Goal: Transaction & Acquisition: Purchase product/service

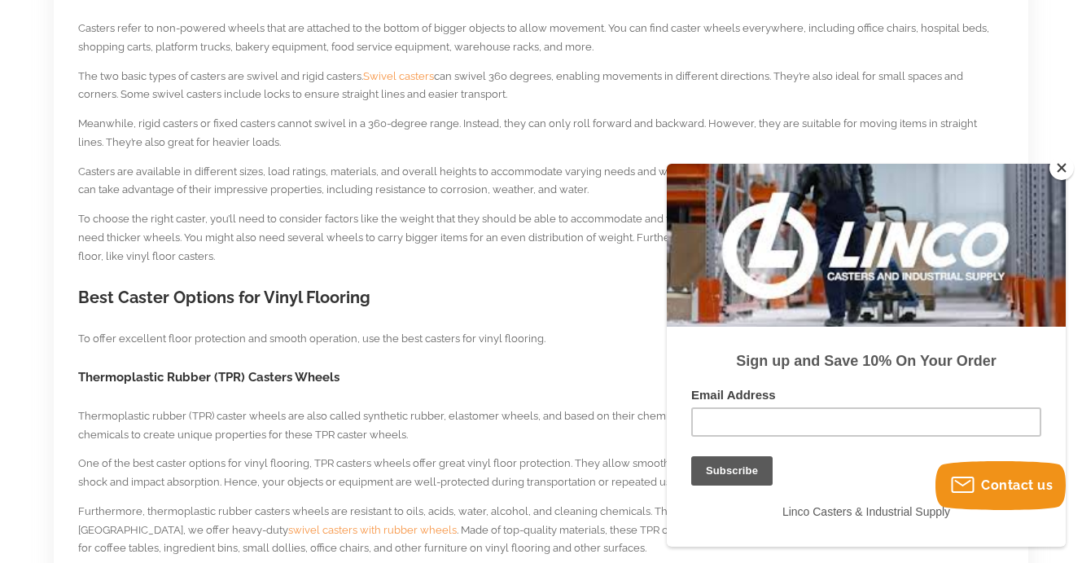
scroll to position [870, 0]
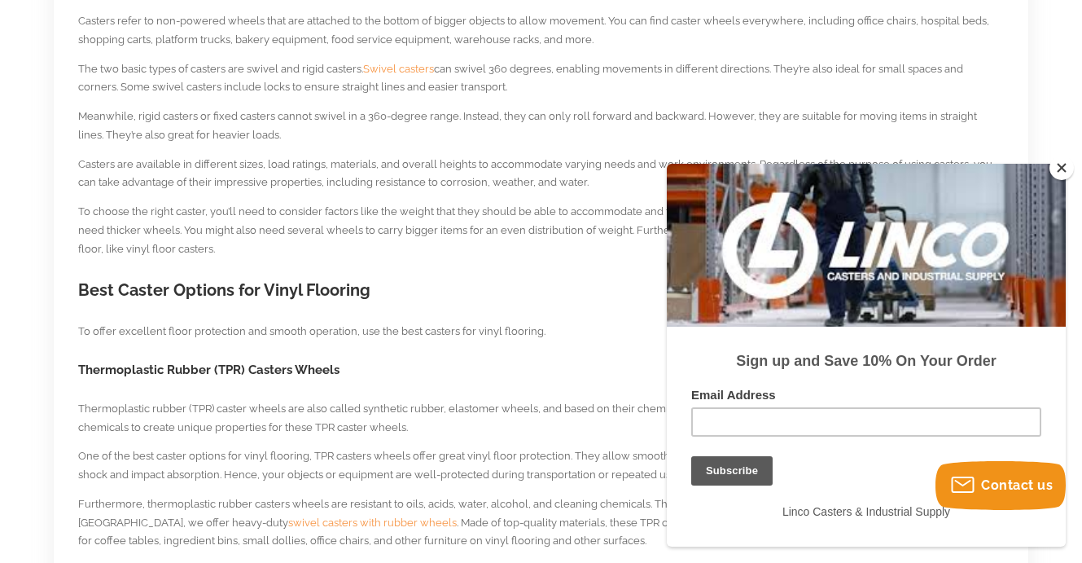
click at [1058, 172] on button "Close" at bounding box center [1062, 168] width 24 height 24
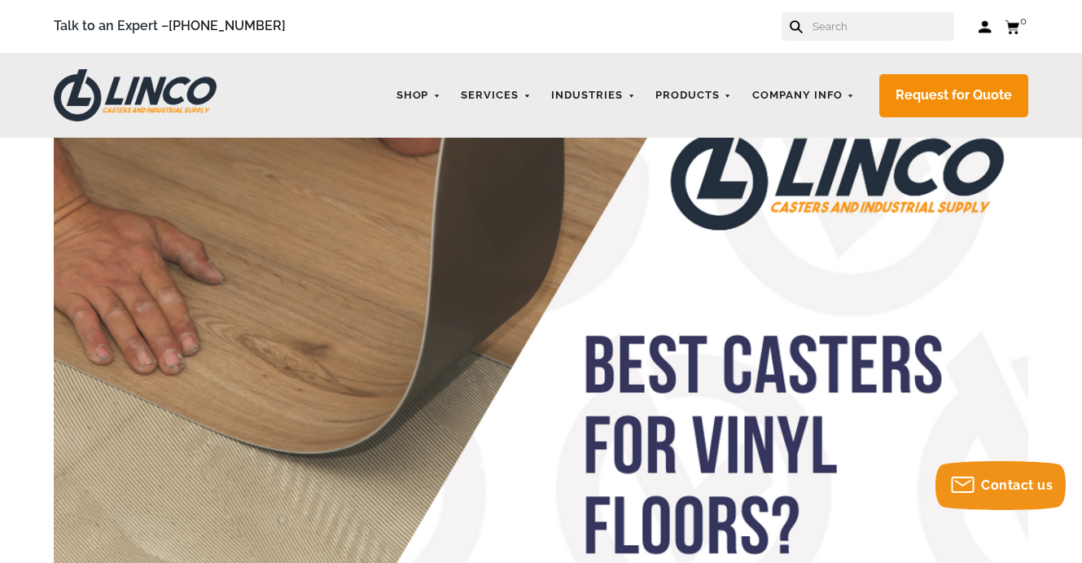
scroll to position [0, 0]
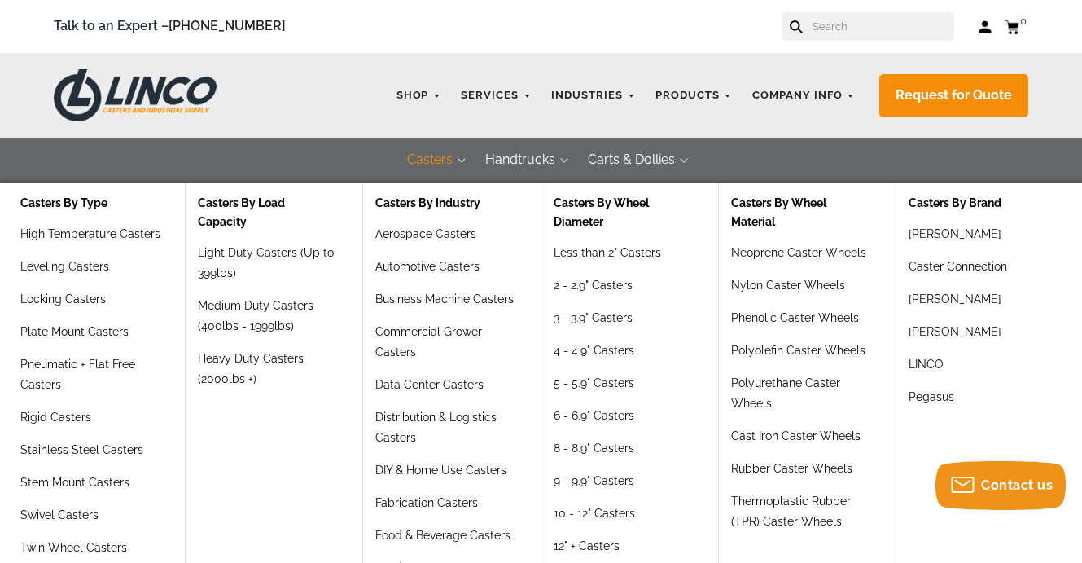
click at [421, 161] on button "Casters" at bounding box center [430, 160] width 78 height 45
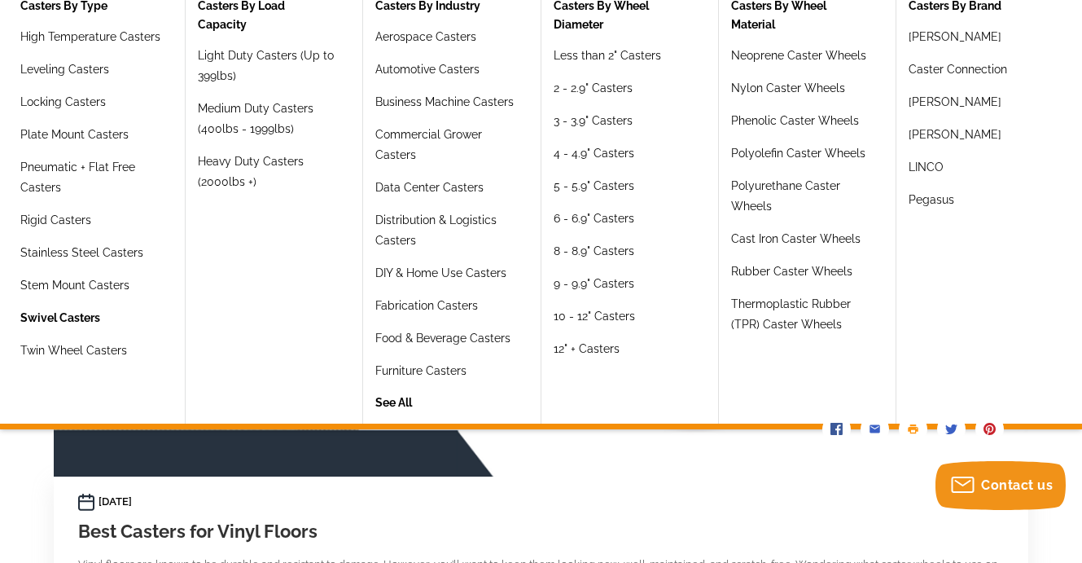
scroll to position [200, 0]
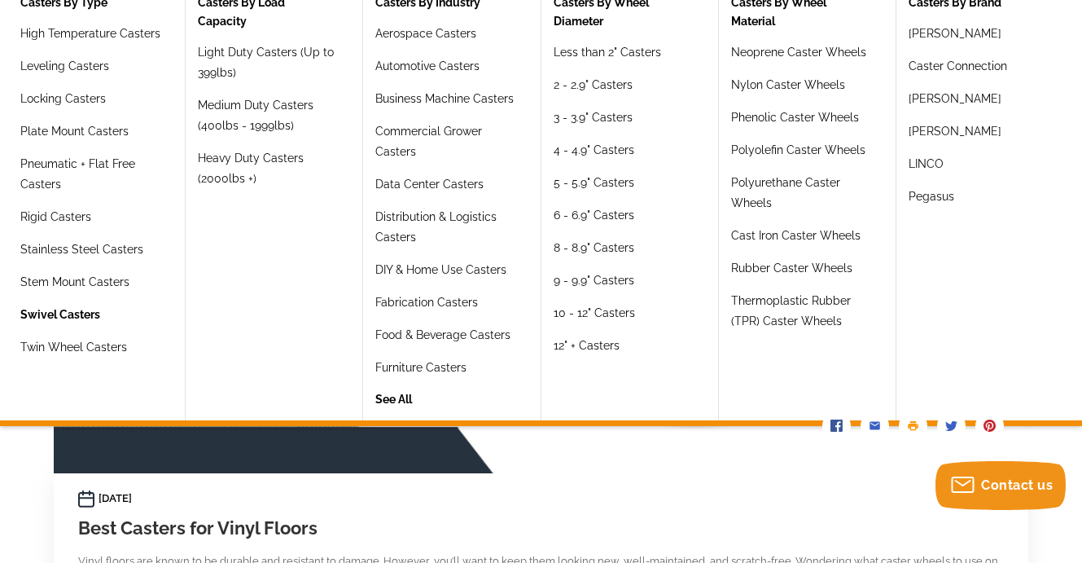
click at [64, 313] on link "Swivel Casters" at bounding box center [60, 321] width 80 height 33
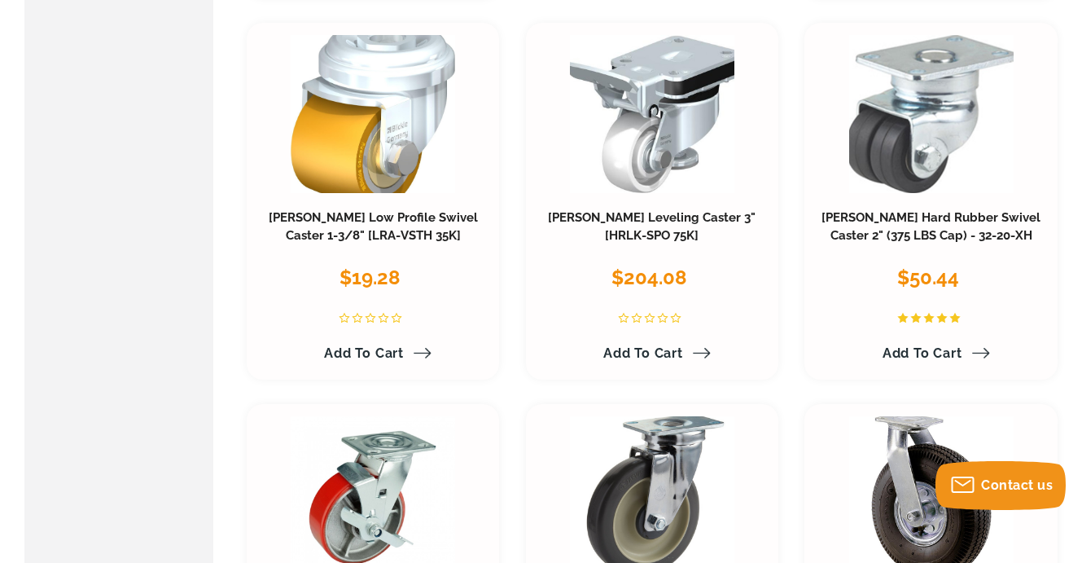
scroll to position [1699, 0]
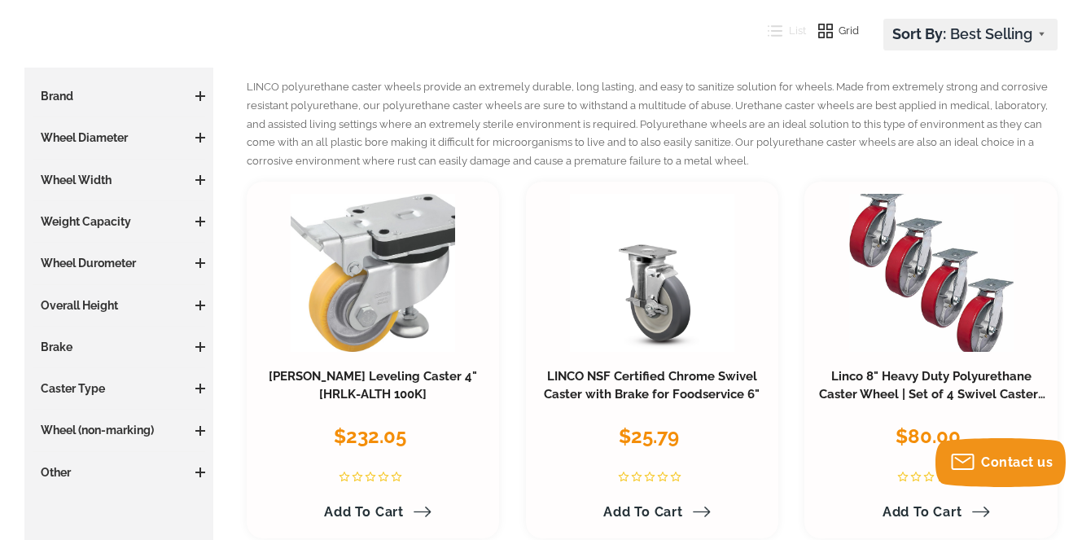
scroll to position [241, 0]
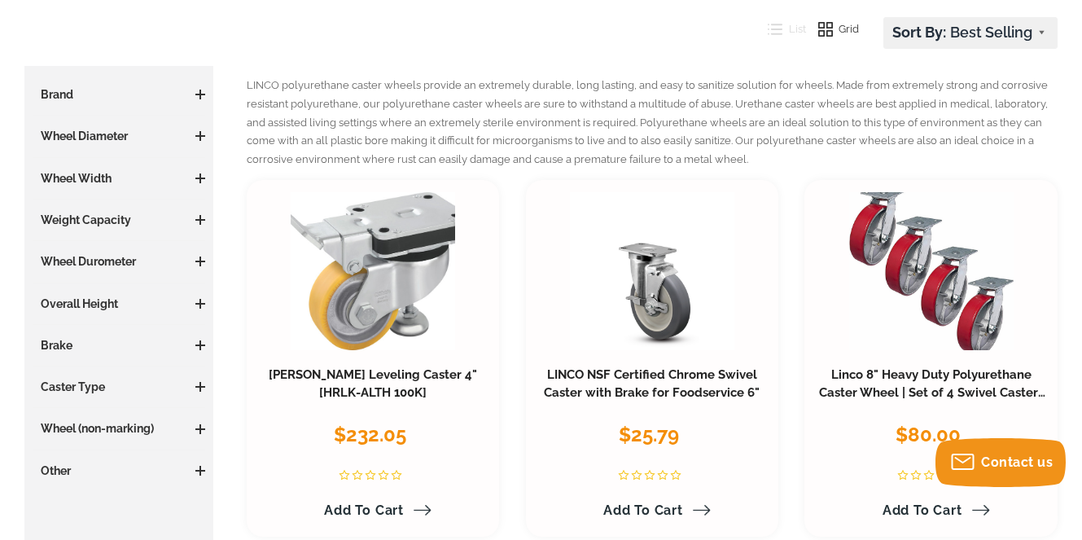
click at [200, 92] on span at bounding box center [200, 95] width 2 height 10
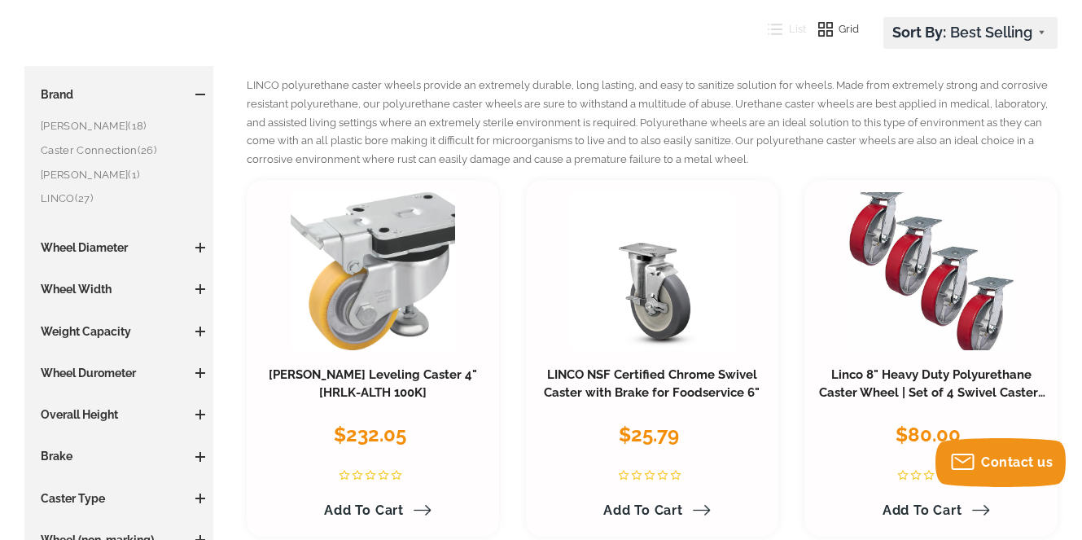
click at [59, 191] on link "LINCO (27)" at bounding box center [123, 199] width 164 height 18
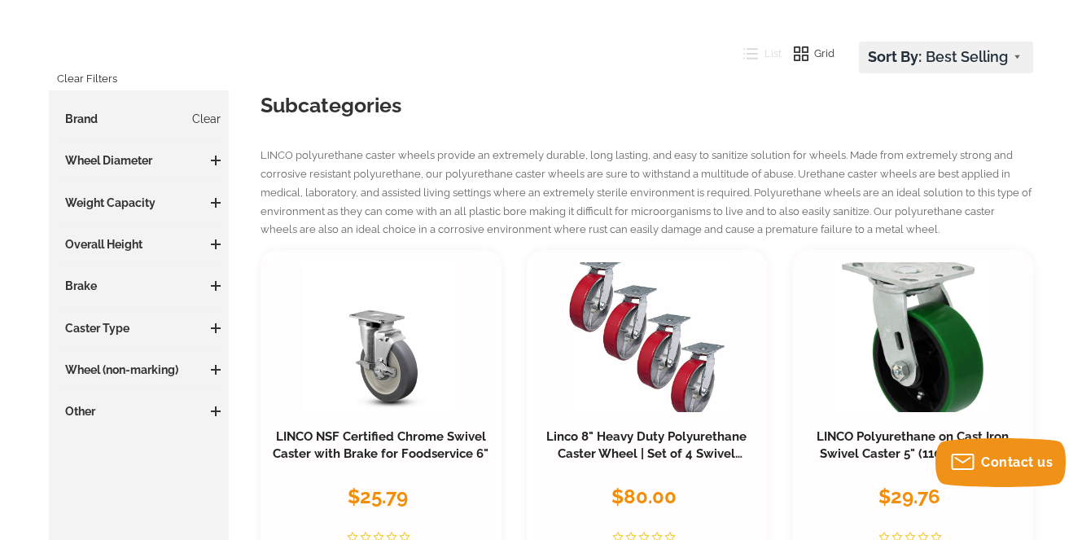
click at [216, 162] on span at bounding box center [216, 161] width 2 height 10
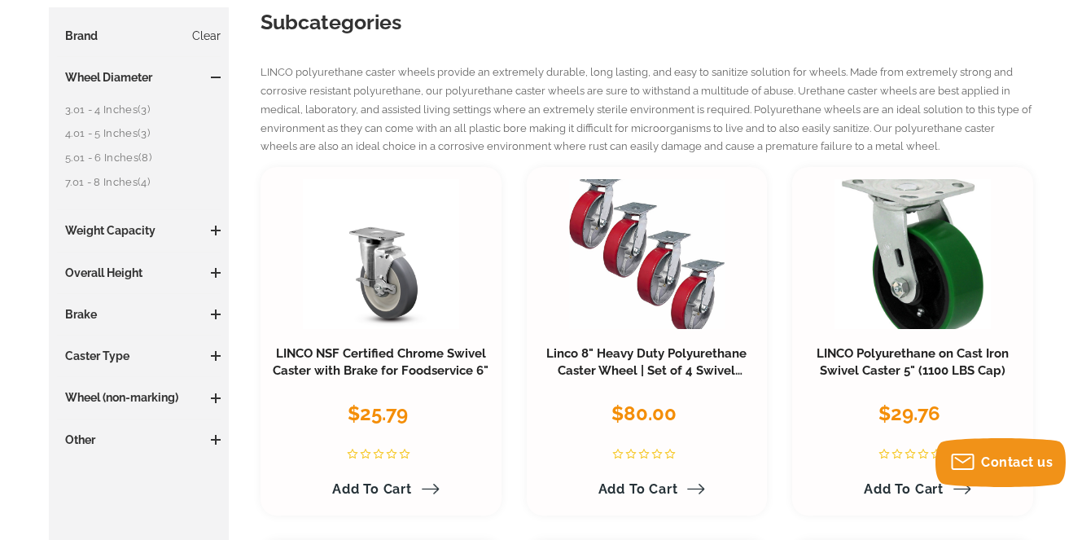
scroll to position [330, 0]
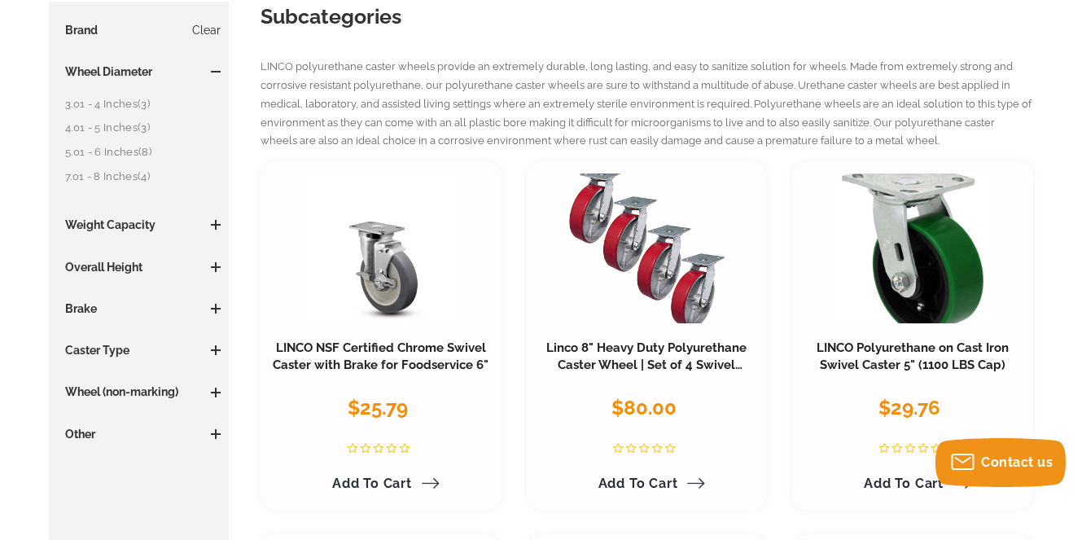
click at [217, 349] on span at bounding box center [216, 350] width 10 height 2
click at [216, 454] on span at bounding box center [216, 455] width 10 height 2
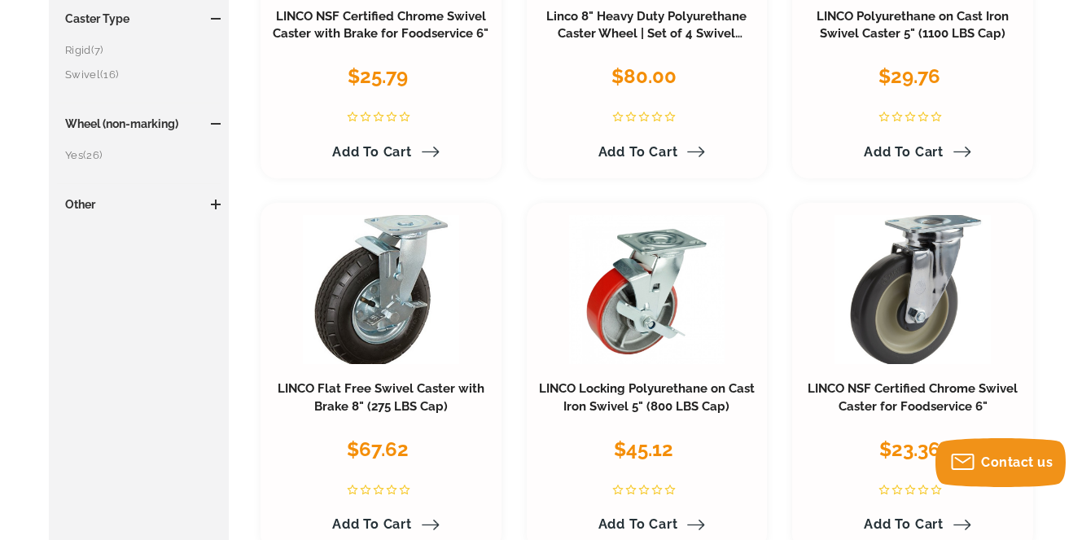
scroll to position [662, 0]
click at [81, 152] on link "Yes (26)" at bounding box center [143, 155] width 156 height 18
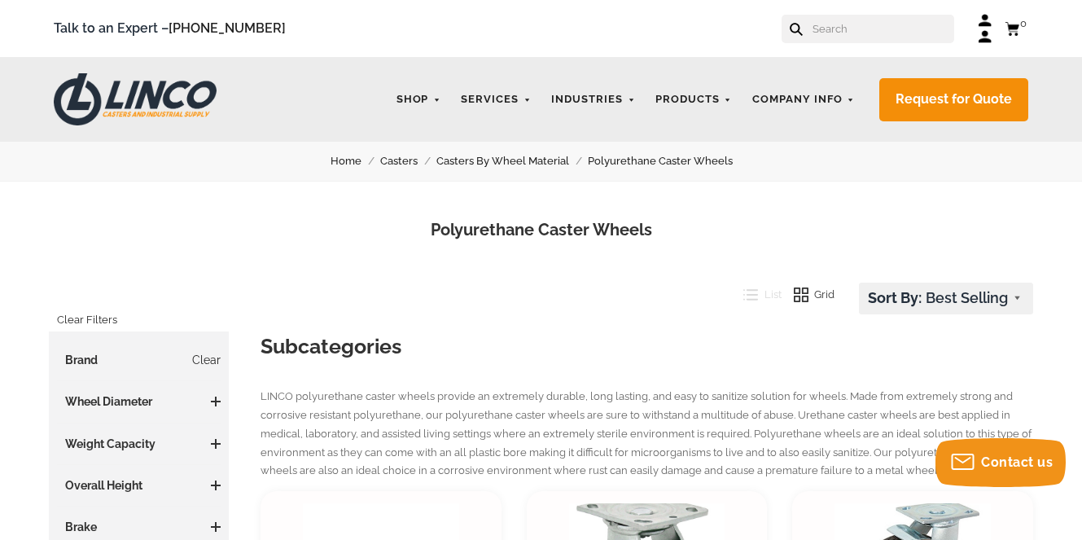
click at [830, 35] on input "text" at bounding box center [882, 29] width 143 height 28
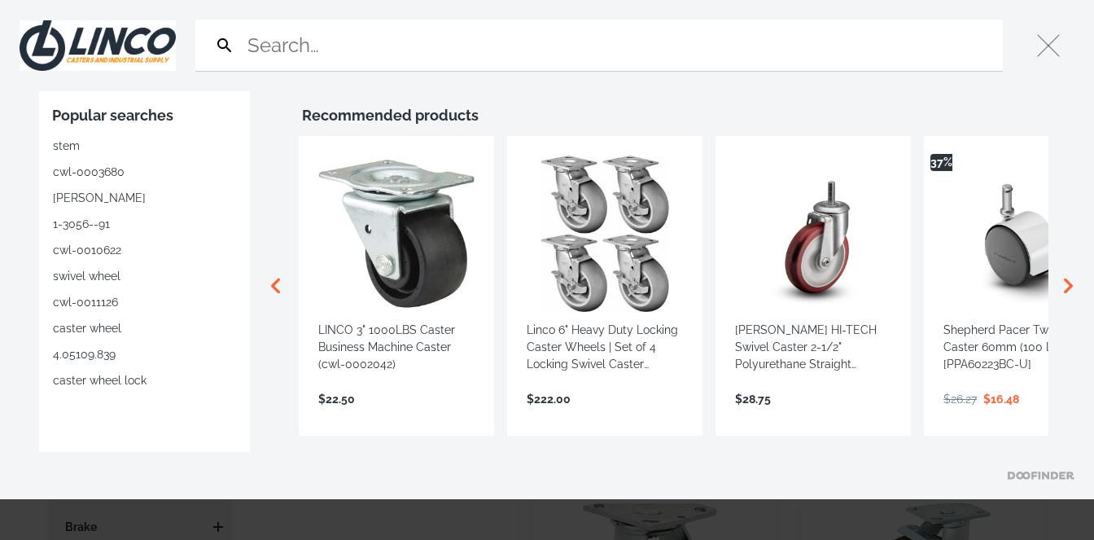
type input "2"
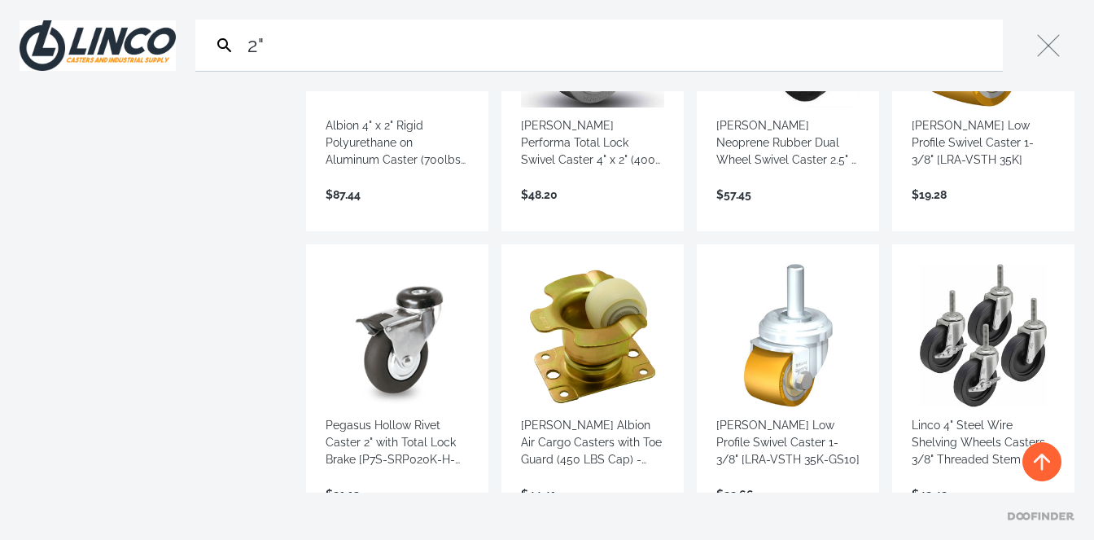
scroll to position [2004, 0]
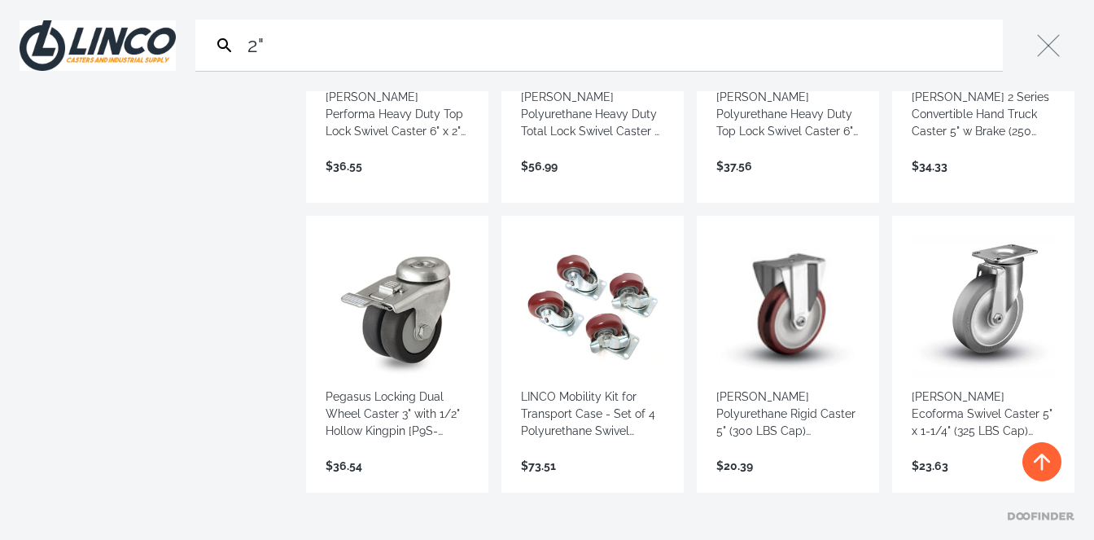
scroll to position [4729, 0]
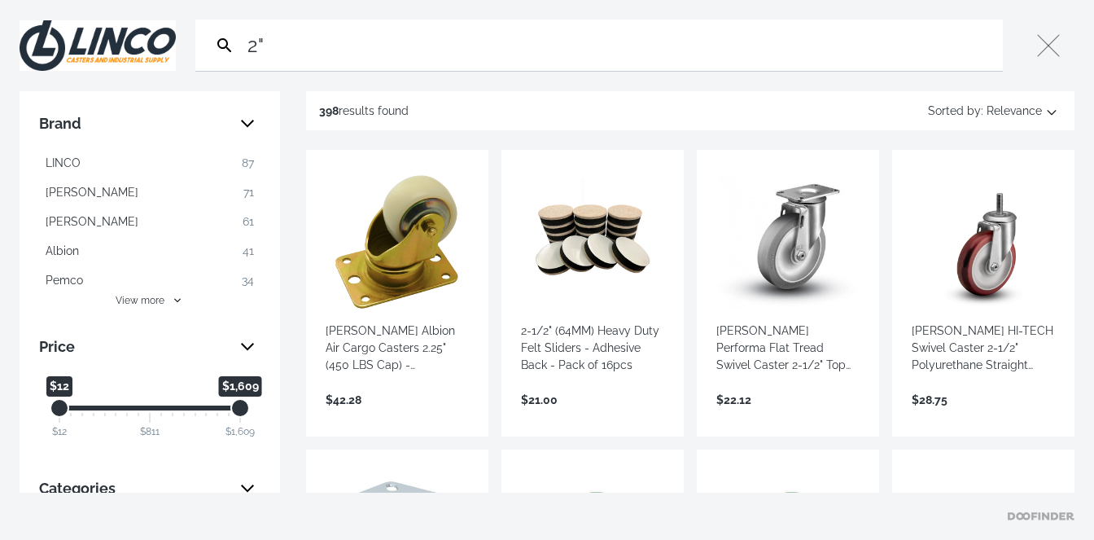
type input "2""
click at [937, 417] on link "View more →" at bounding box center [983, 417] width 143 height 0
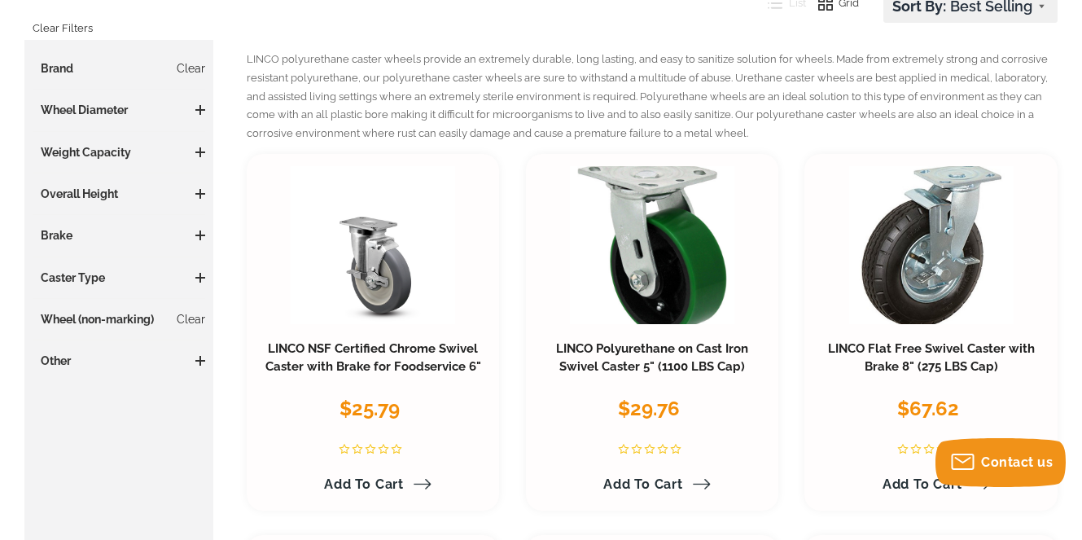
scroll to position [265, 0]
